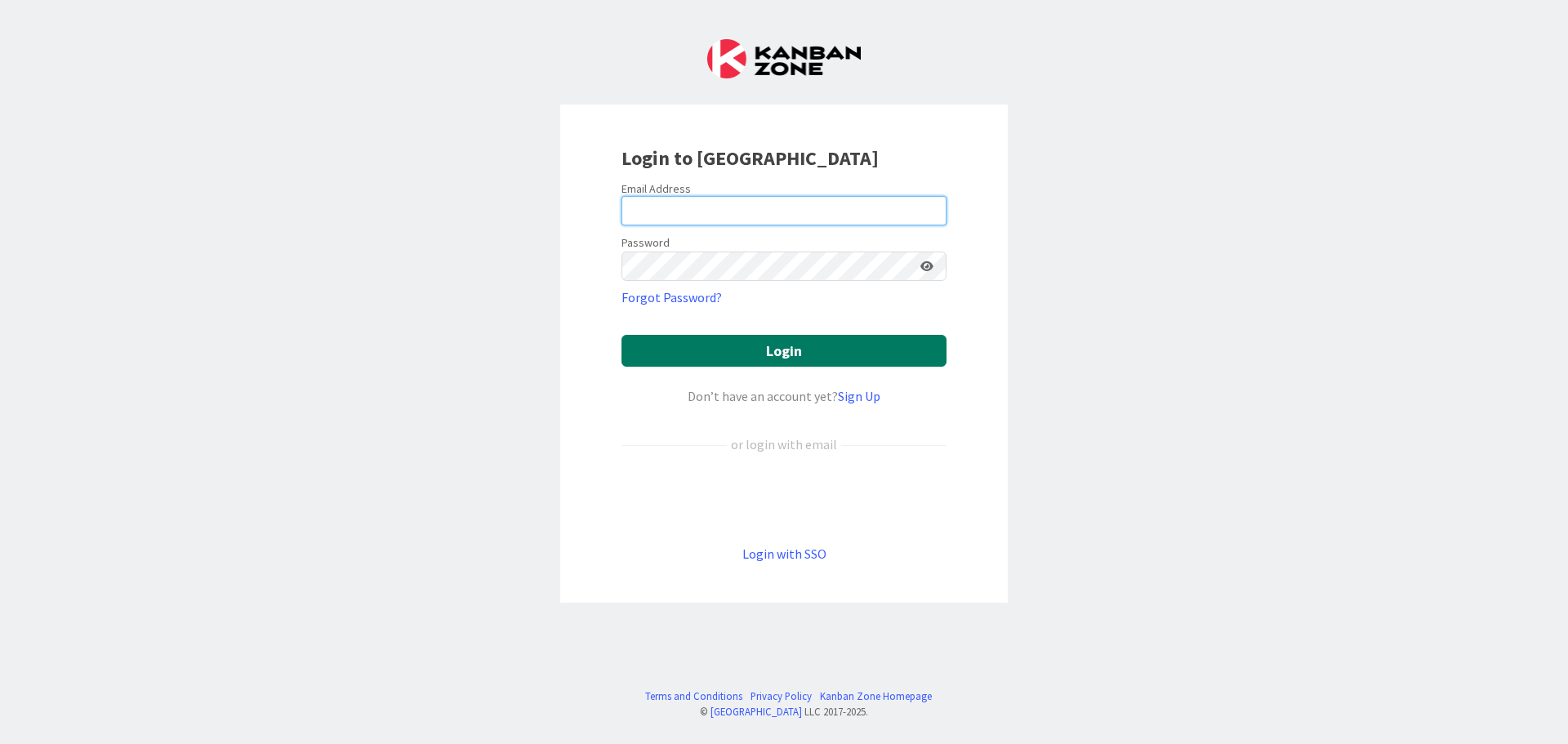
type input "[EMAIL_ADDRESS][DOMAIN_NAME]"
click at [792, 346] on button "Login" at bounding box center [784, 351] width 325 height 32
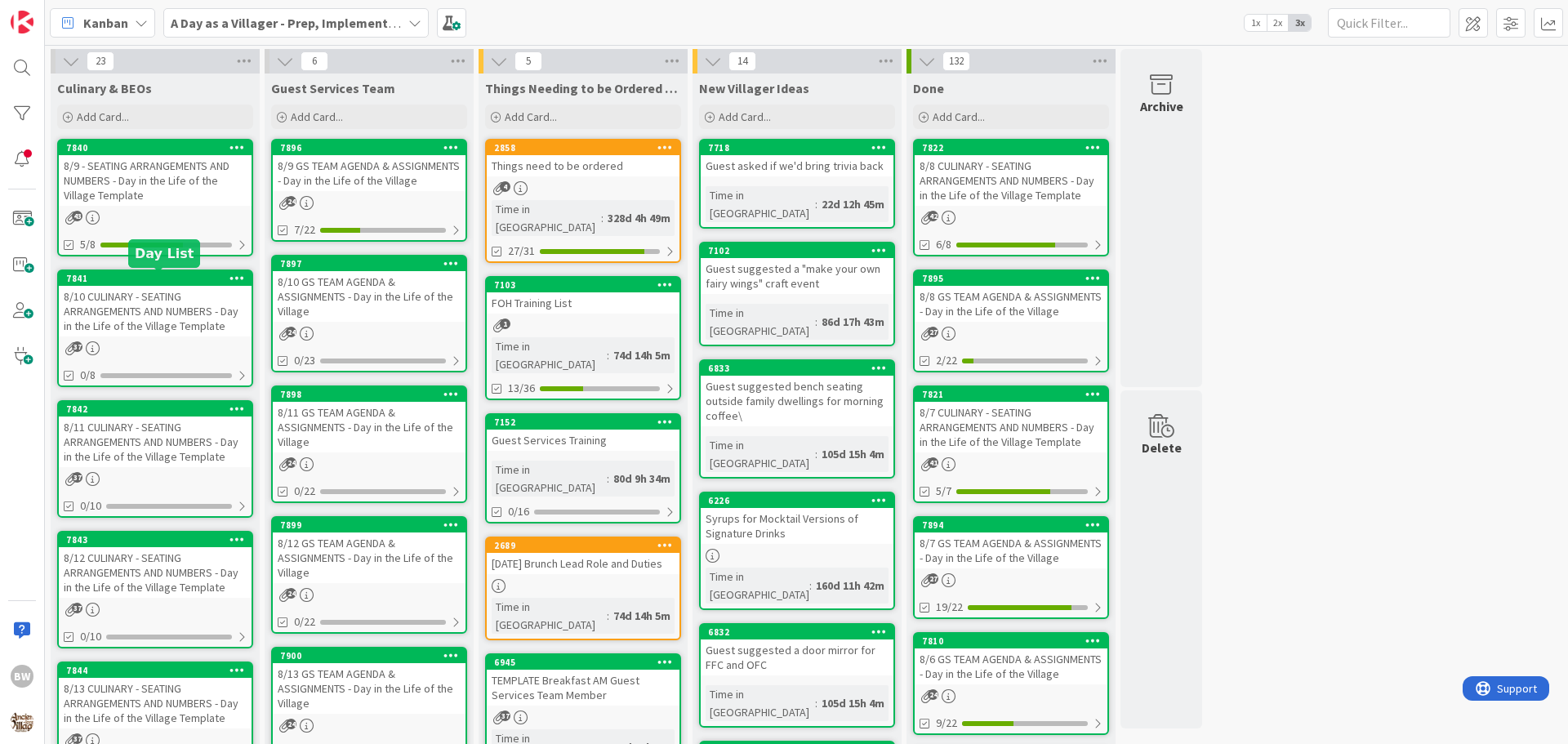
click at [149, 277] on div "7841" at bounding box center [159, 279] width 185 height 12
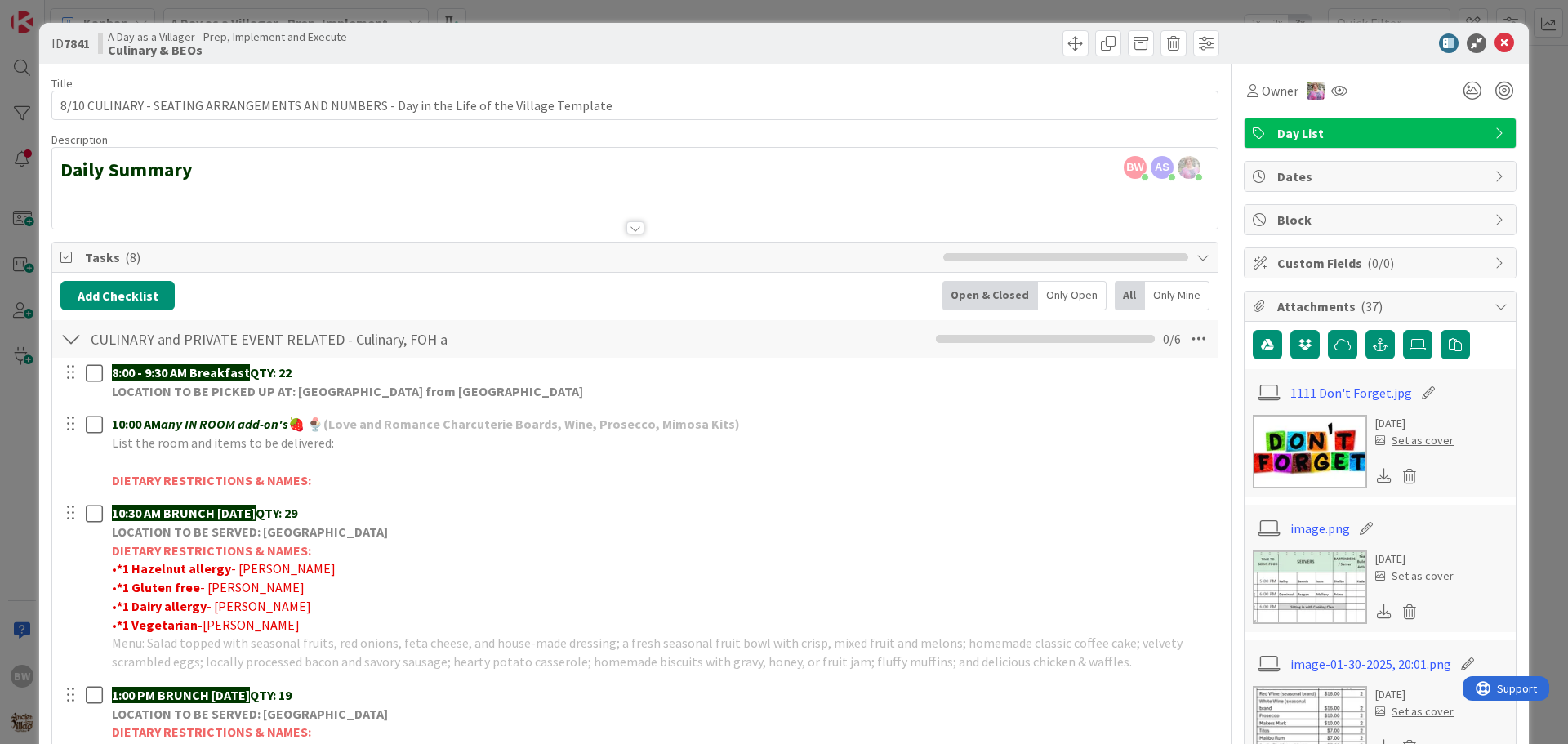
click at [83, 204] on div at bounding box center [635, 207] width 1165 height 41
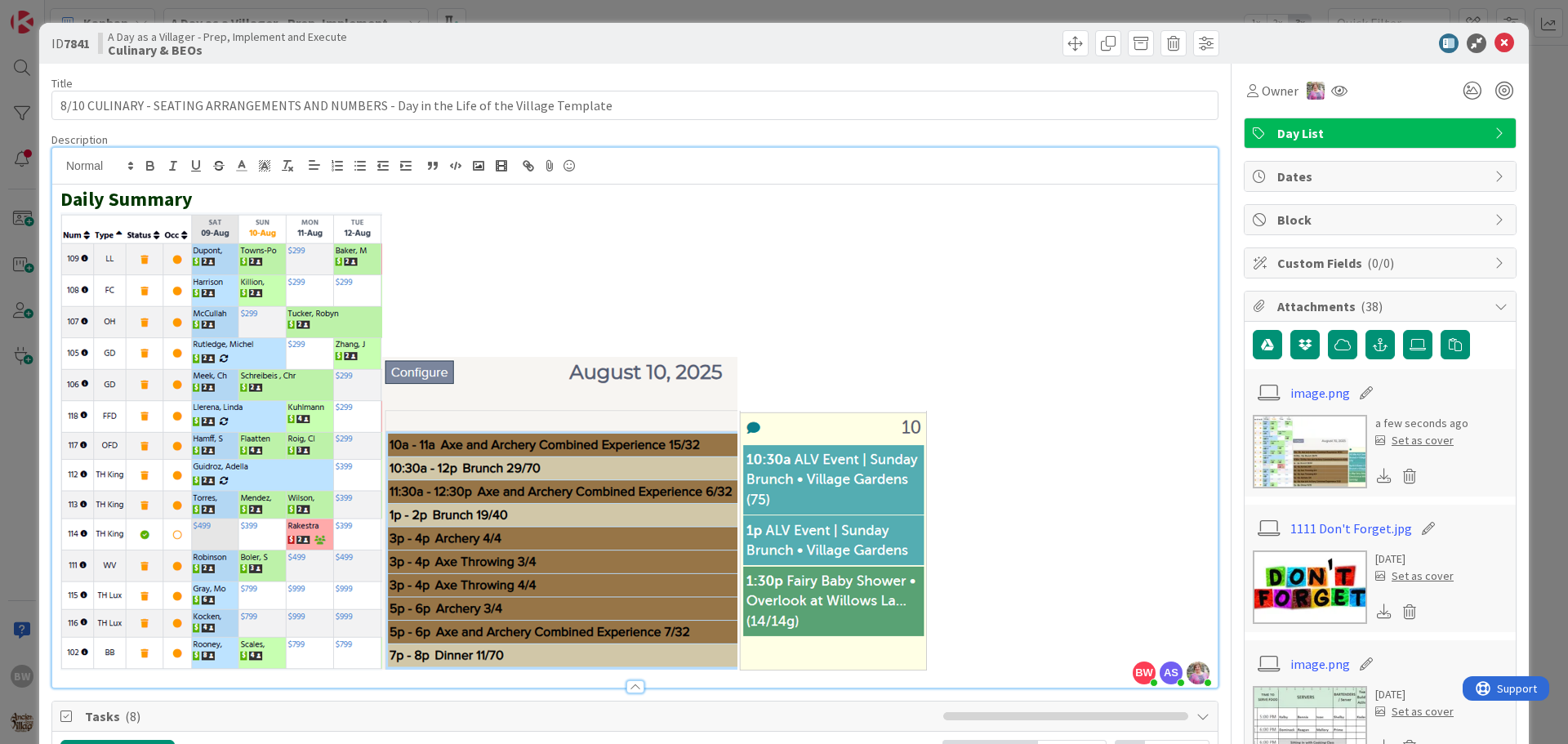
click at [1297, 40] on div at bounding box center [1372, 43] width 289 height 19
click at [1495, 43] on icon at bounding box center [1504, 43] width 19 height 19
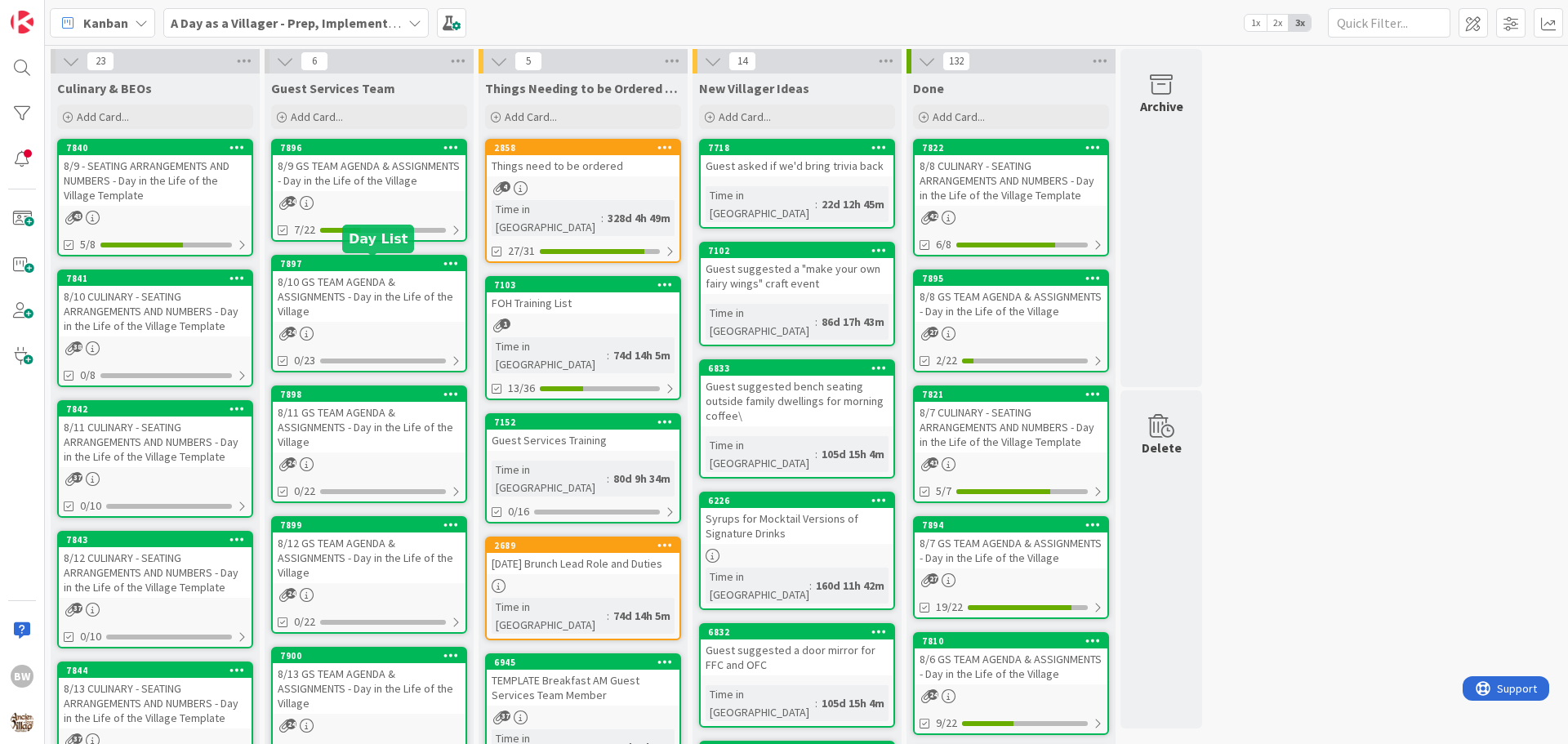
click at [392, 263] on div "7897" at bounding box center [373, 263] width 185 height 12
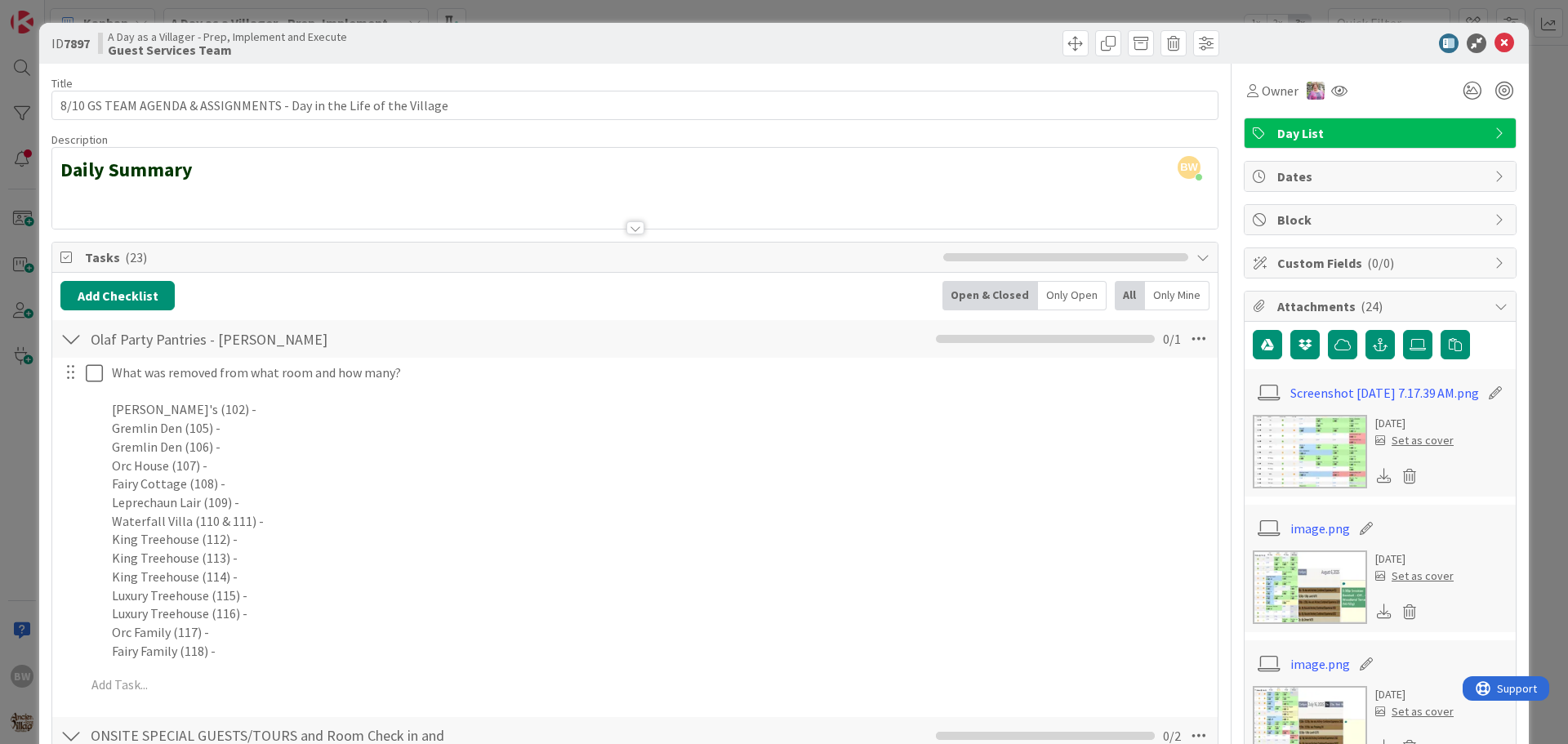
click at [77, 197] on div at bounding box center [635, 207] width 1165 height 41
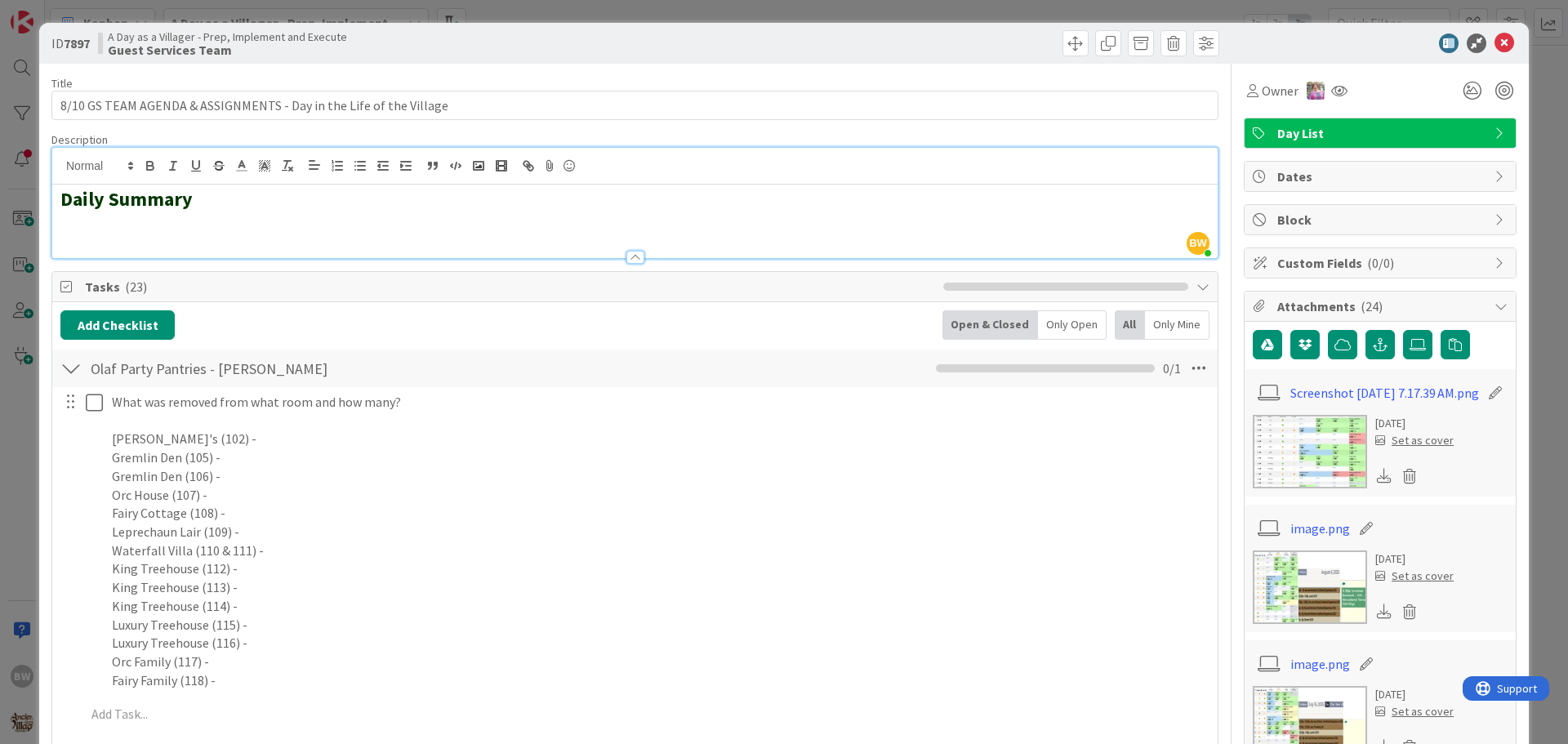
click at [73, 228] on div "Daily Summary" at bounding box center [635, 221] width 1165 height 73
drag, startPoint x: 73, startPoint y: 231, endPoint x: 197, endPoint y: 205, distance: 126.7
click at [79, 234] on div "Daily Summary" at bounding box center [635, 221] width 1165 height 73
click at [210, 193] on h2 "Daily Summary" at bounding box center [635, 199] width 1149 height 24
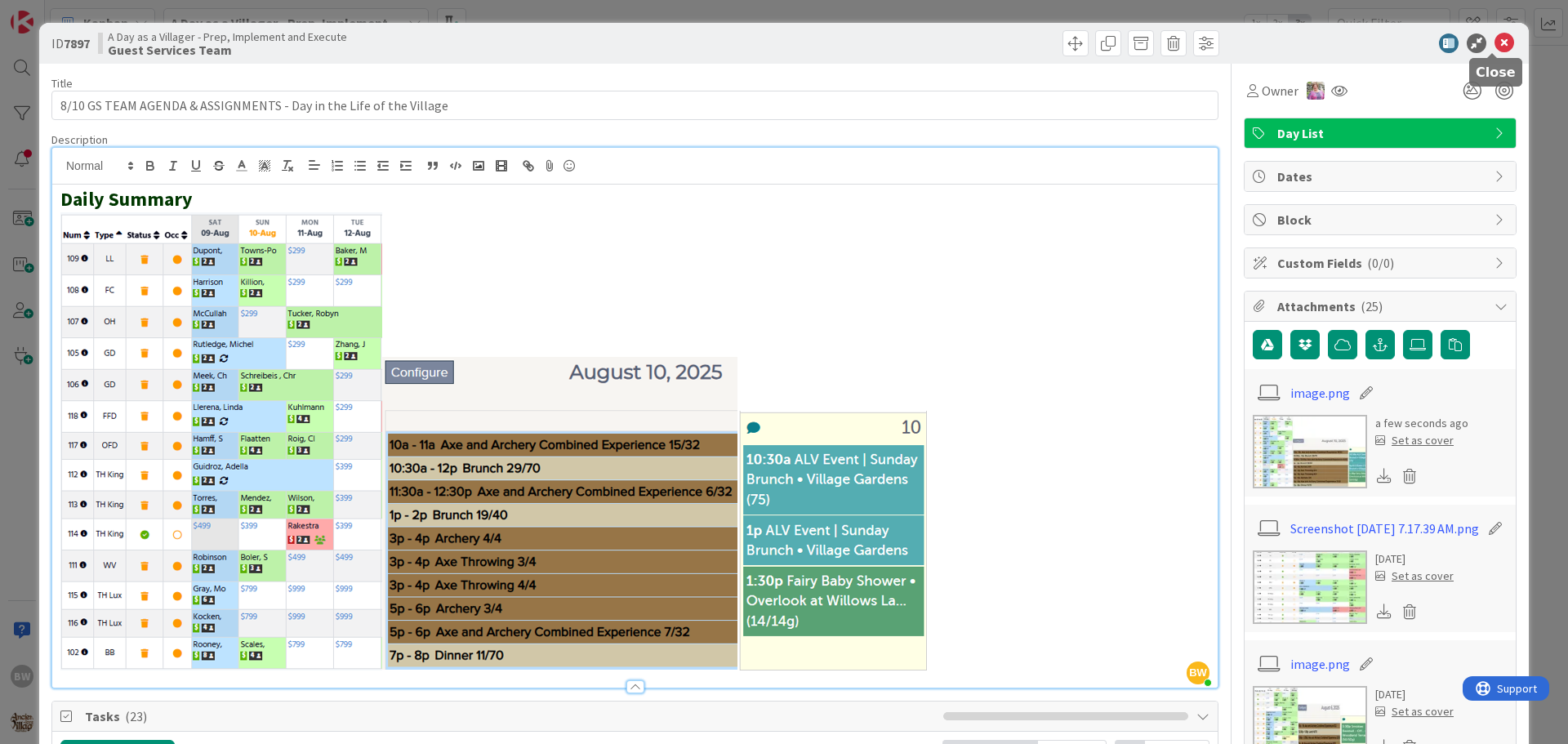
click at [1495, 42] on icon at bounding box center [1504, 43] width 19 height 19
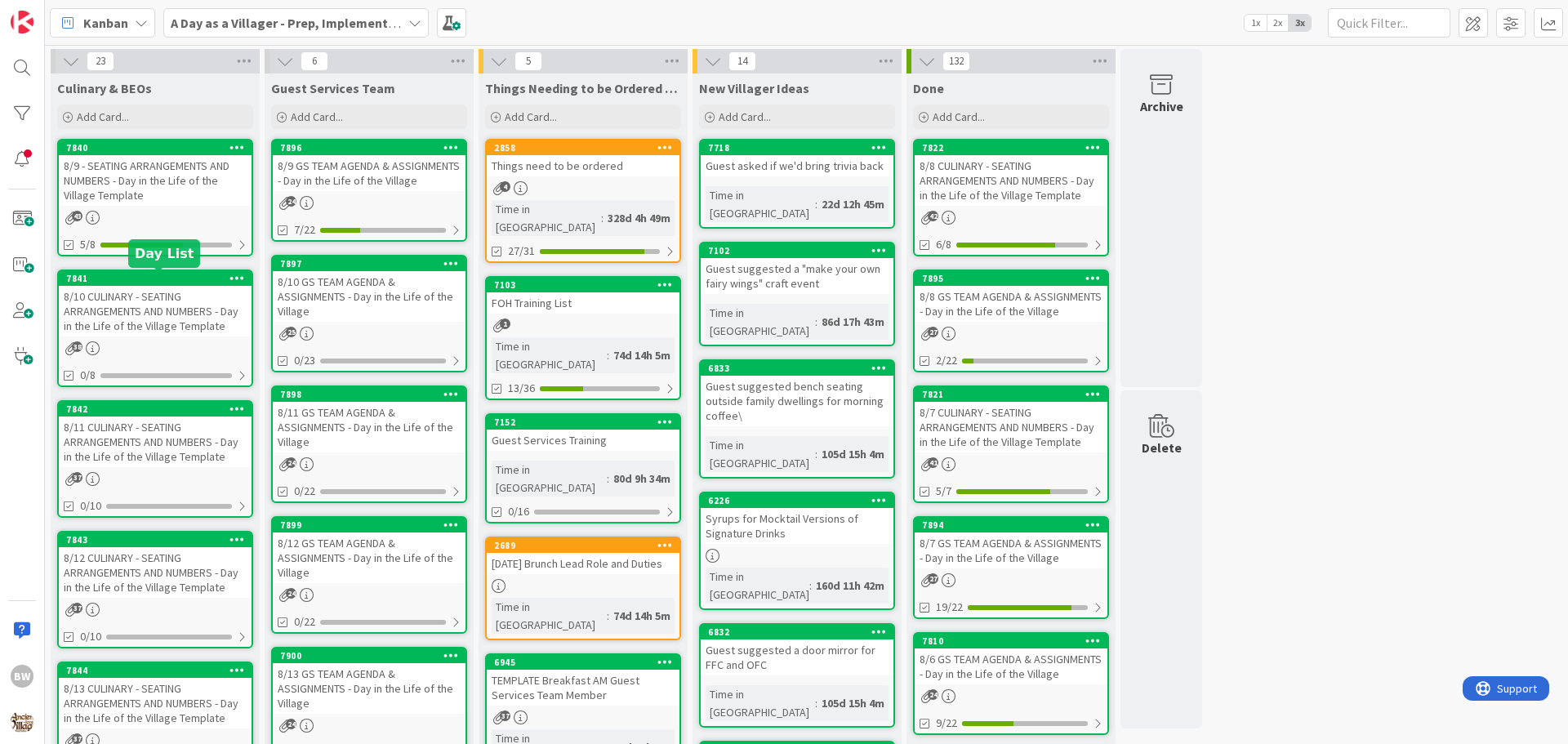
click at [122, 282] on div "7841" at bounding box center [159, 279] width 185 height 12
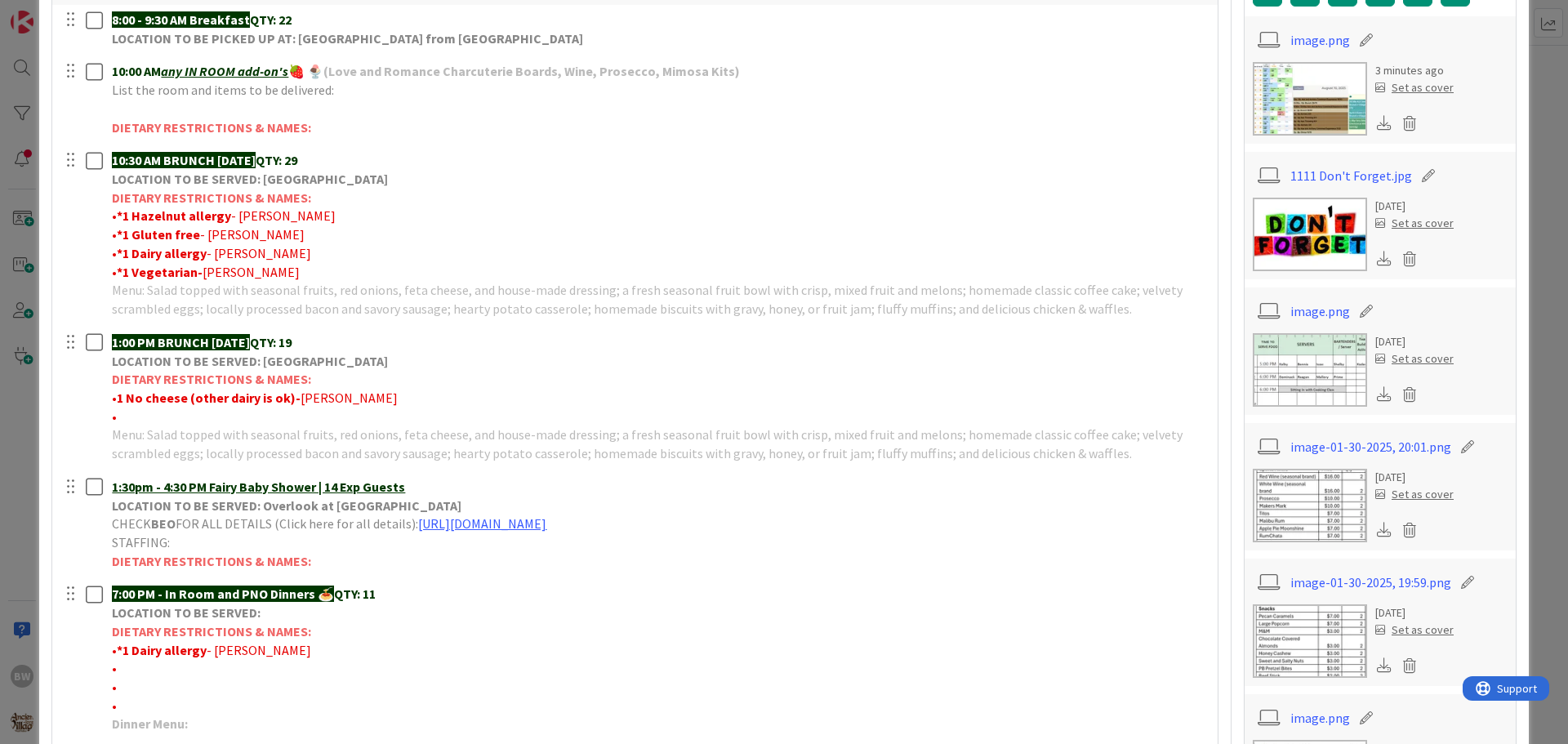
scroll to position [408, 0]
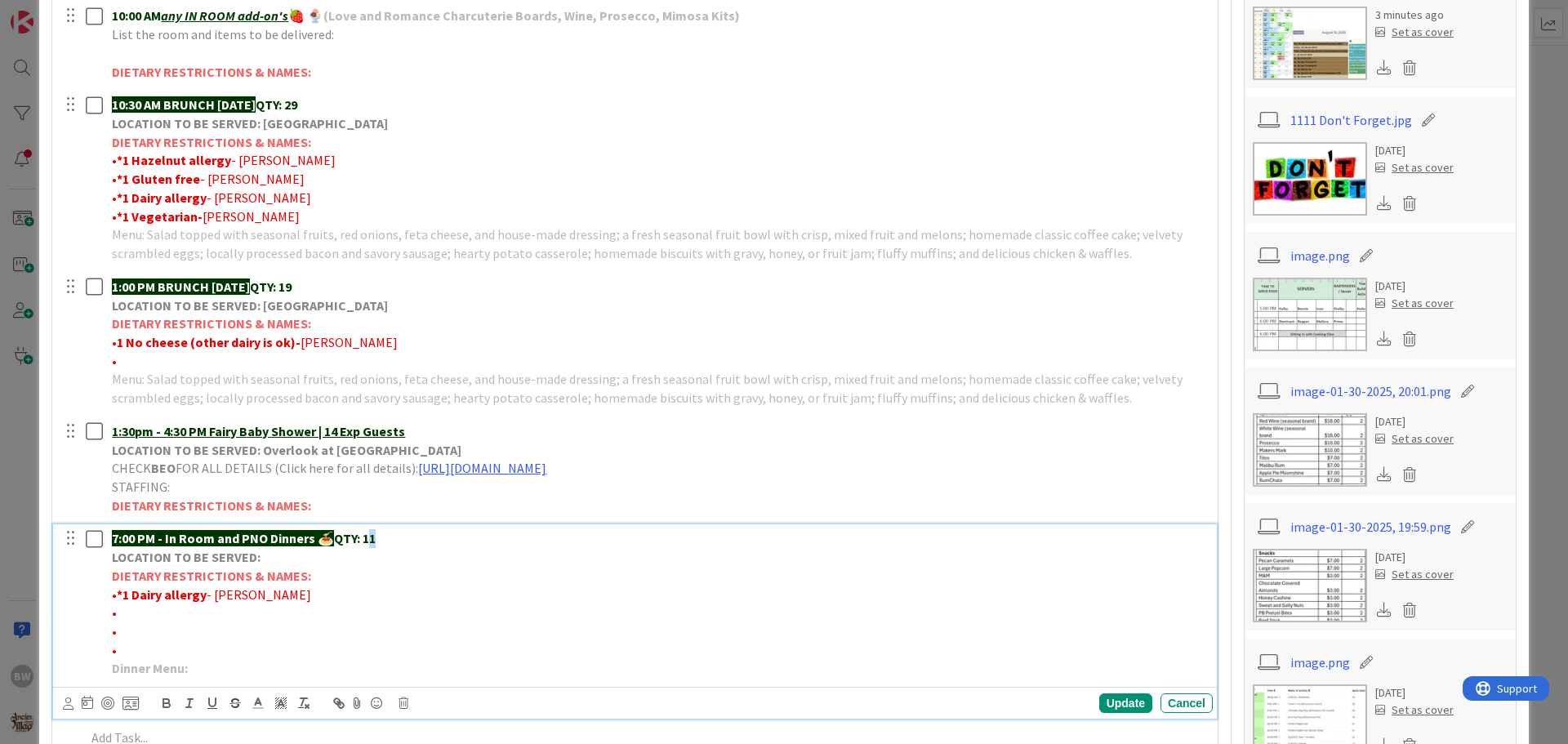
click at [375, 535] on strong "QTY: 11" at bounding box center [355, 537] width 41 height 16
click at [1105, 705] on div "Update" at bounding box center [1125, 702] width 53 height 19
